Goal: Check status: Check status

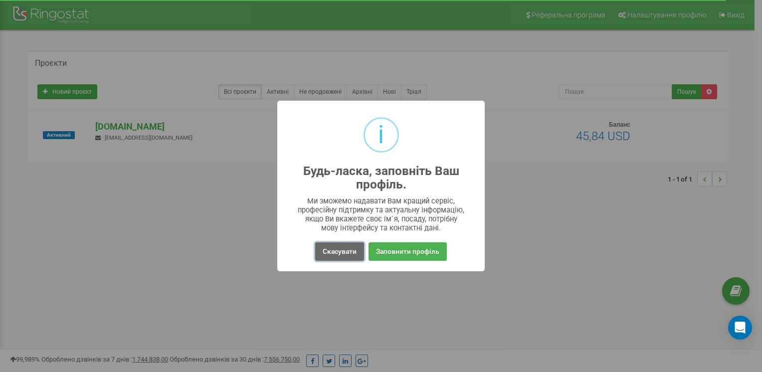
click at [360, 249] on button "Скасувати" at bounding box center [339, 251] width 49 height 18
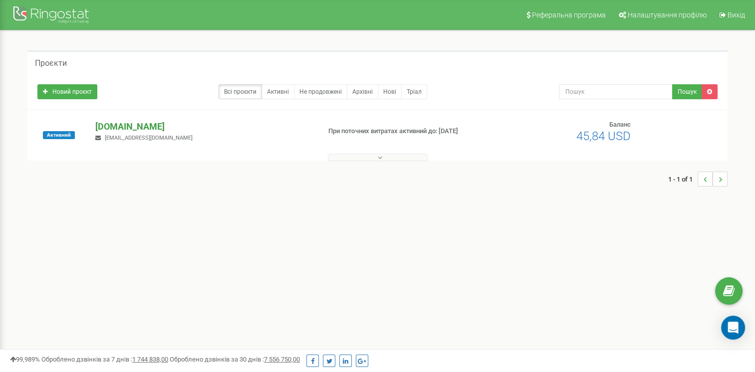
click at [140, 129] on p "[DOMAIN_NAME]" at bounding box center [203, 126] width 217 height 13
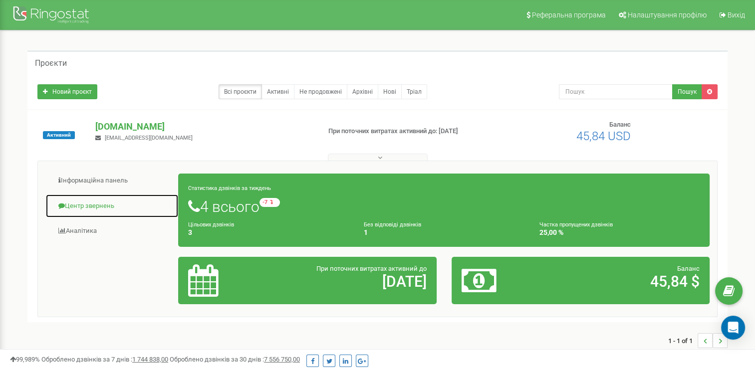
click at [89, 205] on link "Центр звернень" at bounding box center [111, 206] width 133 height 24
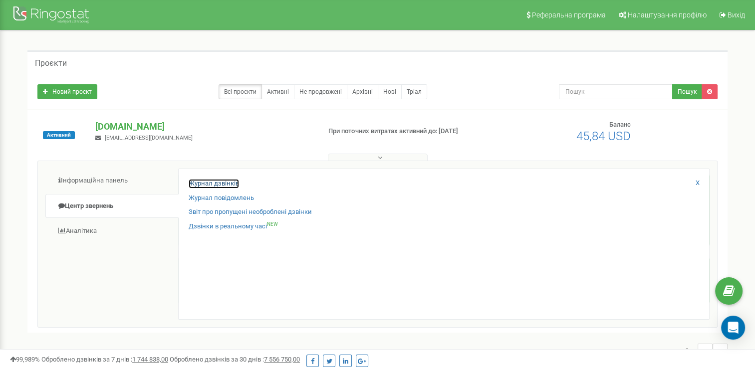
click at [209, 183] on link "Журнал дзвінків" at bounding box center [214, 183] width 50 height 9
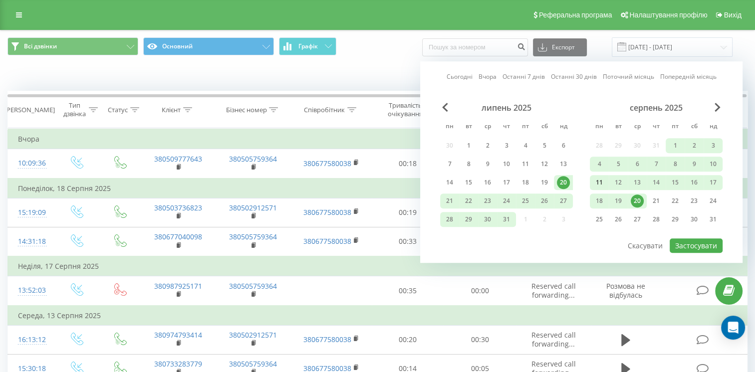
click at [600, 182] on div "11" at bounding box center [599, 182] width 13 height 13
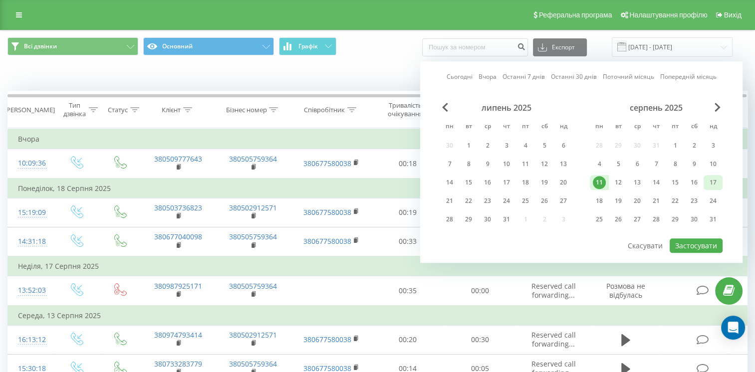
click at [712, 182] on div "17" at bounding box center [712, 182] width 13 height 13
click at [692, 238] on button "Застосувати" at bounding box center [695, 245] width 53 height 14
type input "[DATE] - [DATE]"
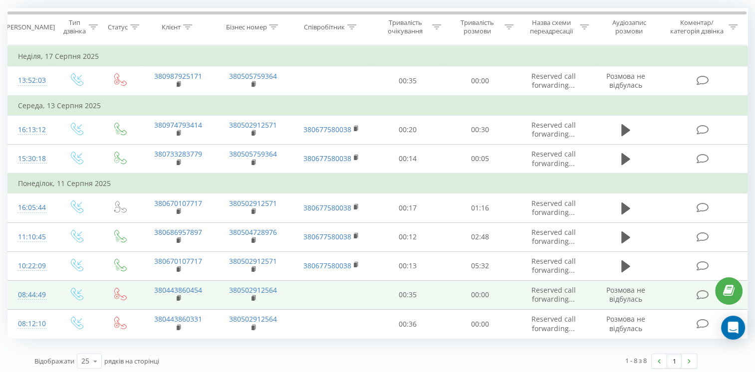
scroll to position [85, 0]
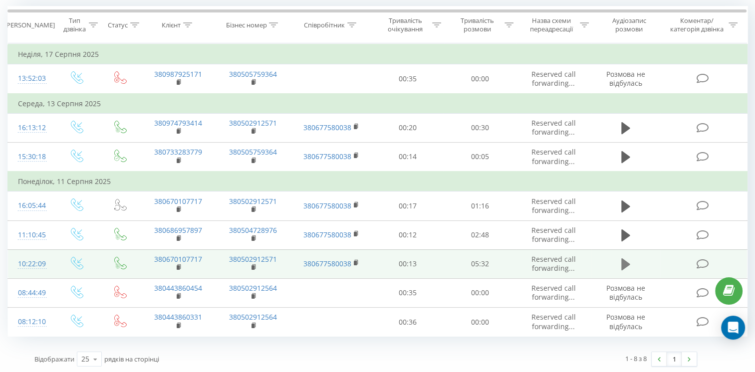
click at [626, 257] on icon at bounding box center [625, 264] width 9 height 14
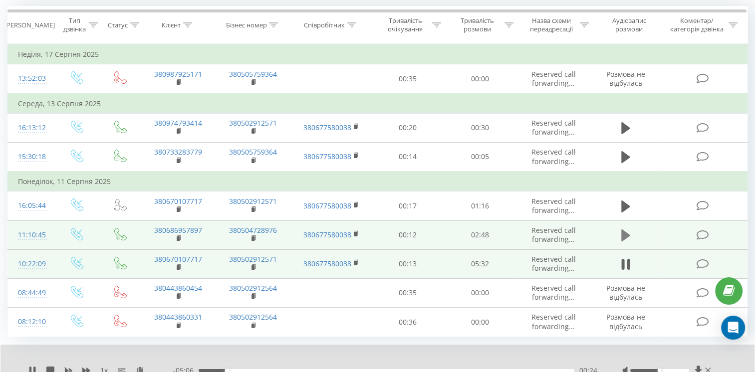
click at [622, 232] on icon at bounding box center [625, 235] width 9 height 12
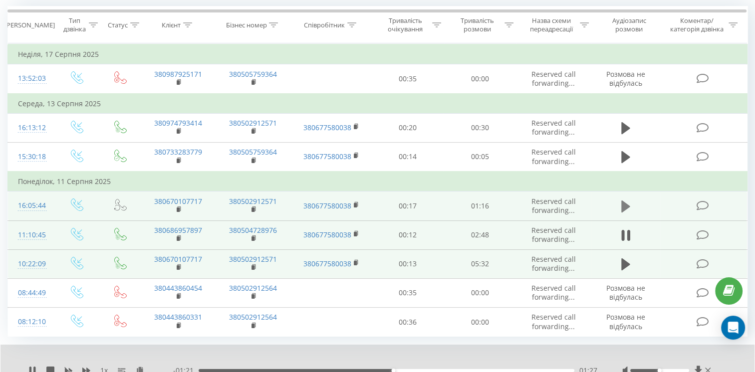
click at [624, 208] on icon at bounding box center [625, 207] width 9 height 12
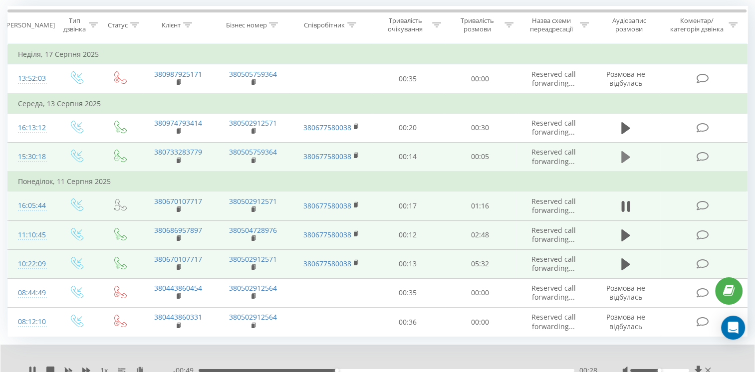
click at [624, 155] on icon at bounding box center [625, 157] width 9 height 12
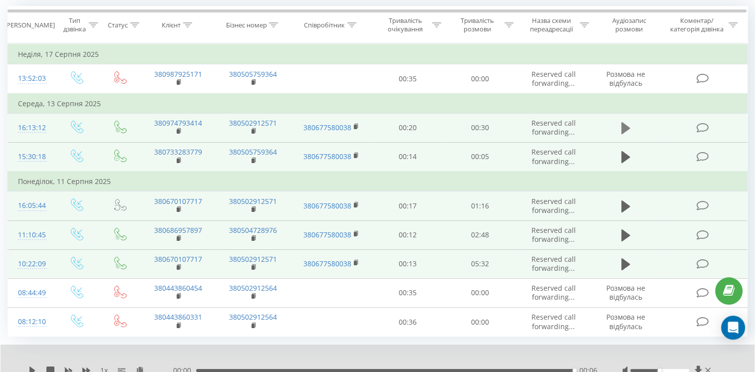
click at [623, 126] on icon at bounding box center [625, 128] width 9 height 12
